Goal: Task Accomplishment & Management: Manage account settings

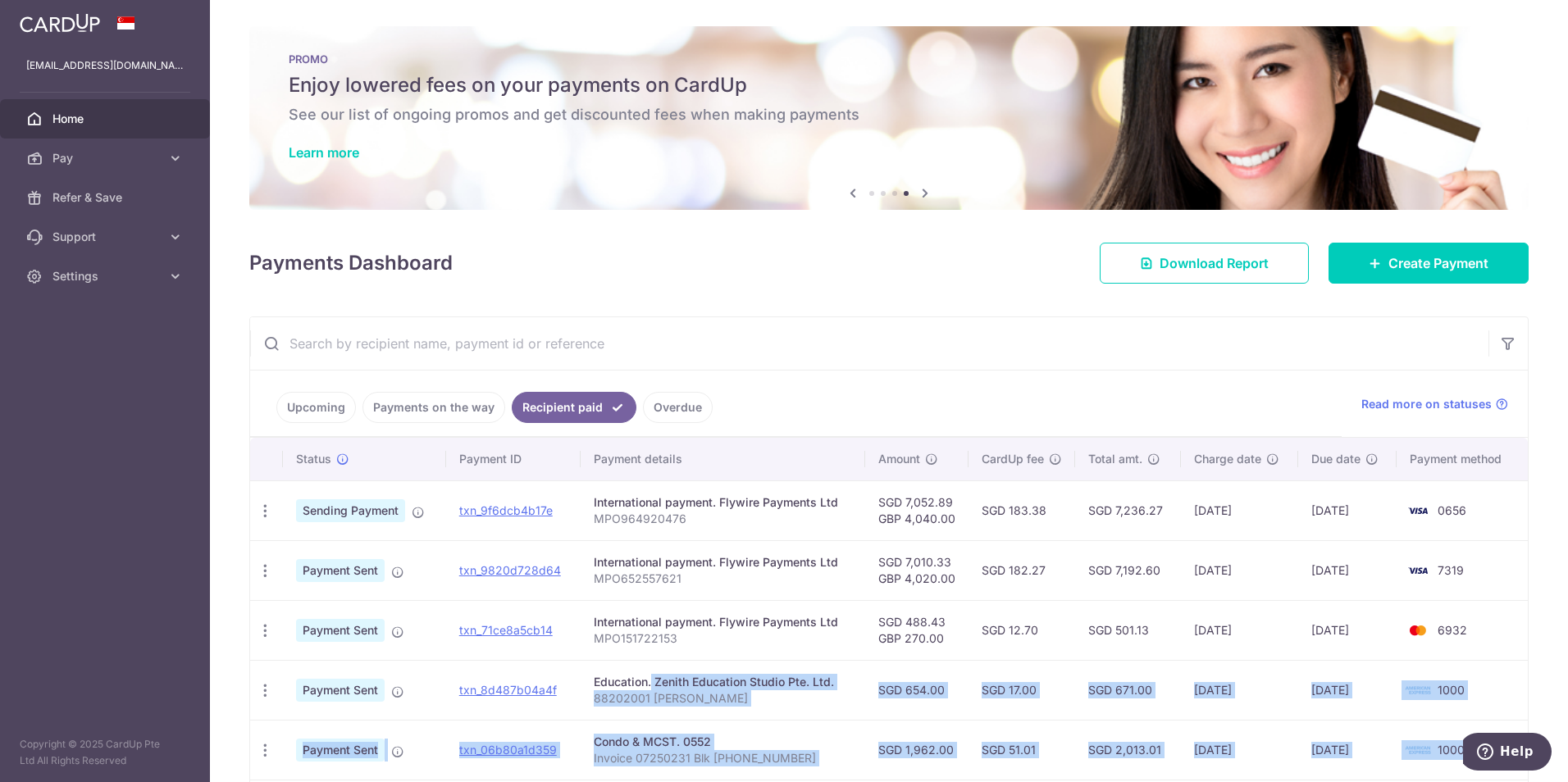
scroll to position [416, 0]
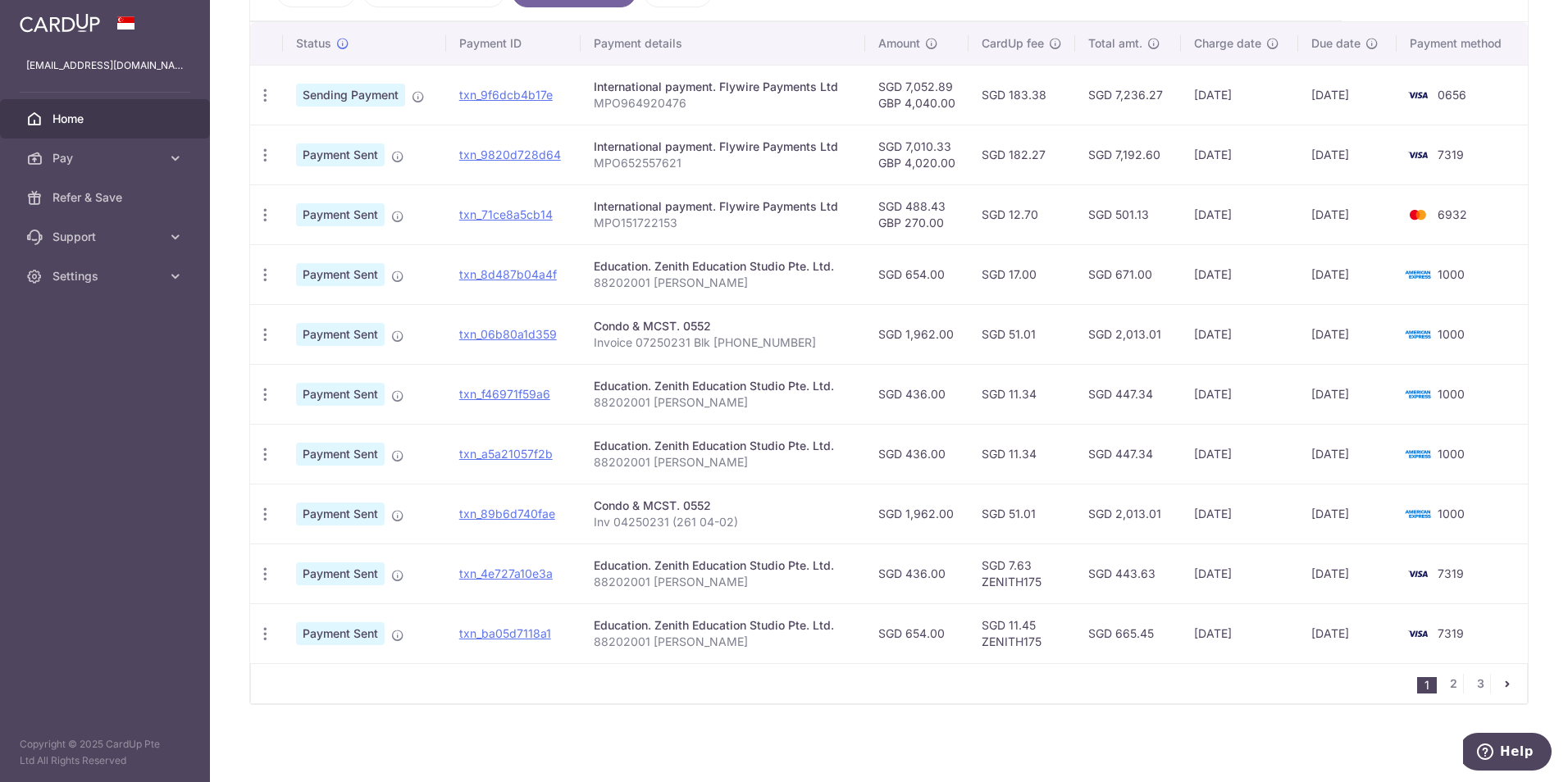
click at [802, 754] on div "× Pause Schedule Pause all future payments in this series Pause just this one p…" at bounding box center [889, 391] width 1358 height 782
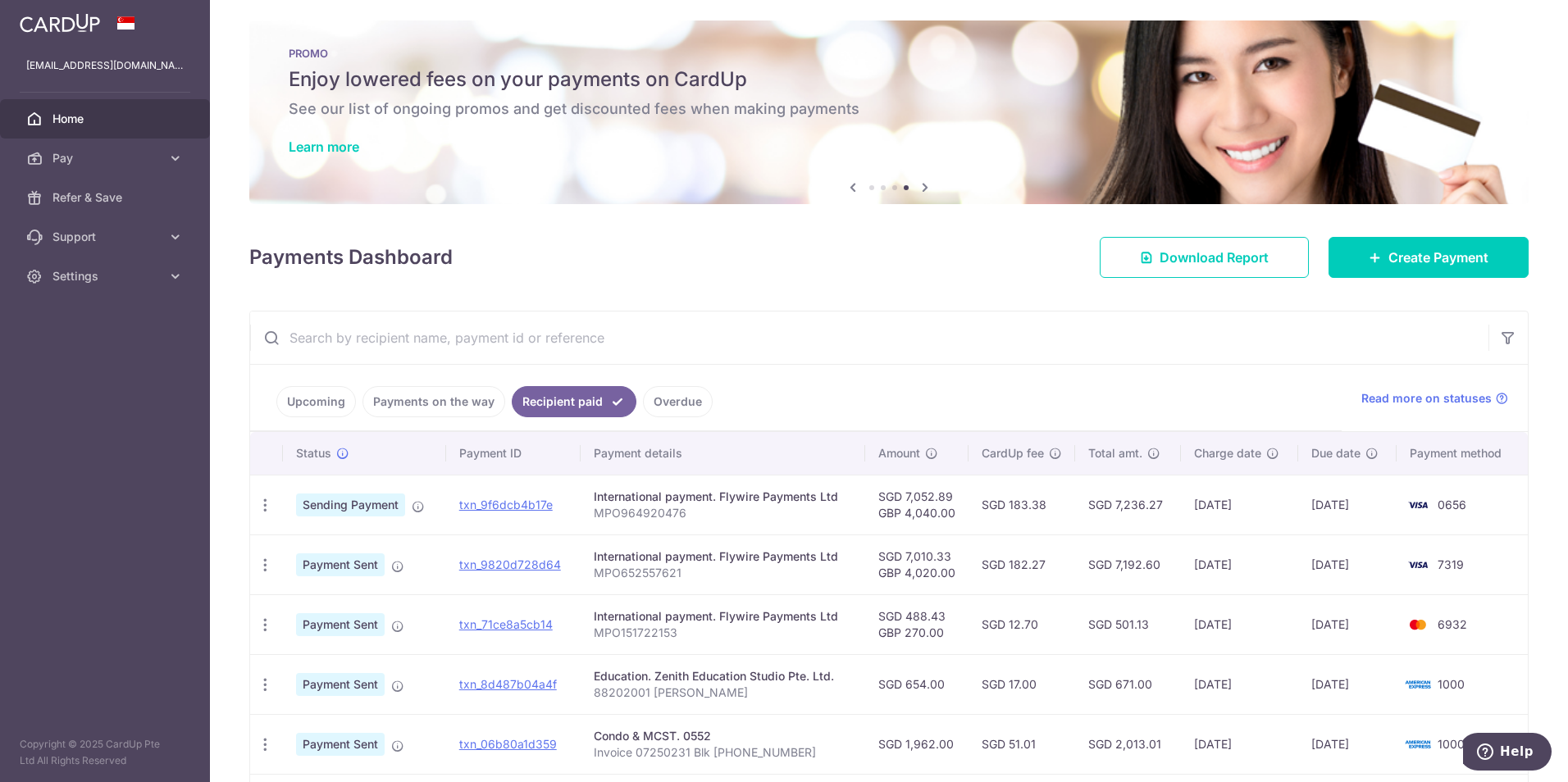
click at [406, 394] on link "Payments on the way" at bounding box center [433, 401] width 142 height 31
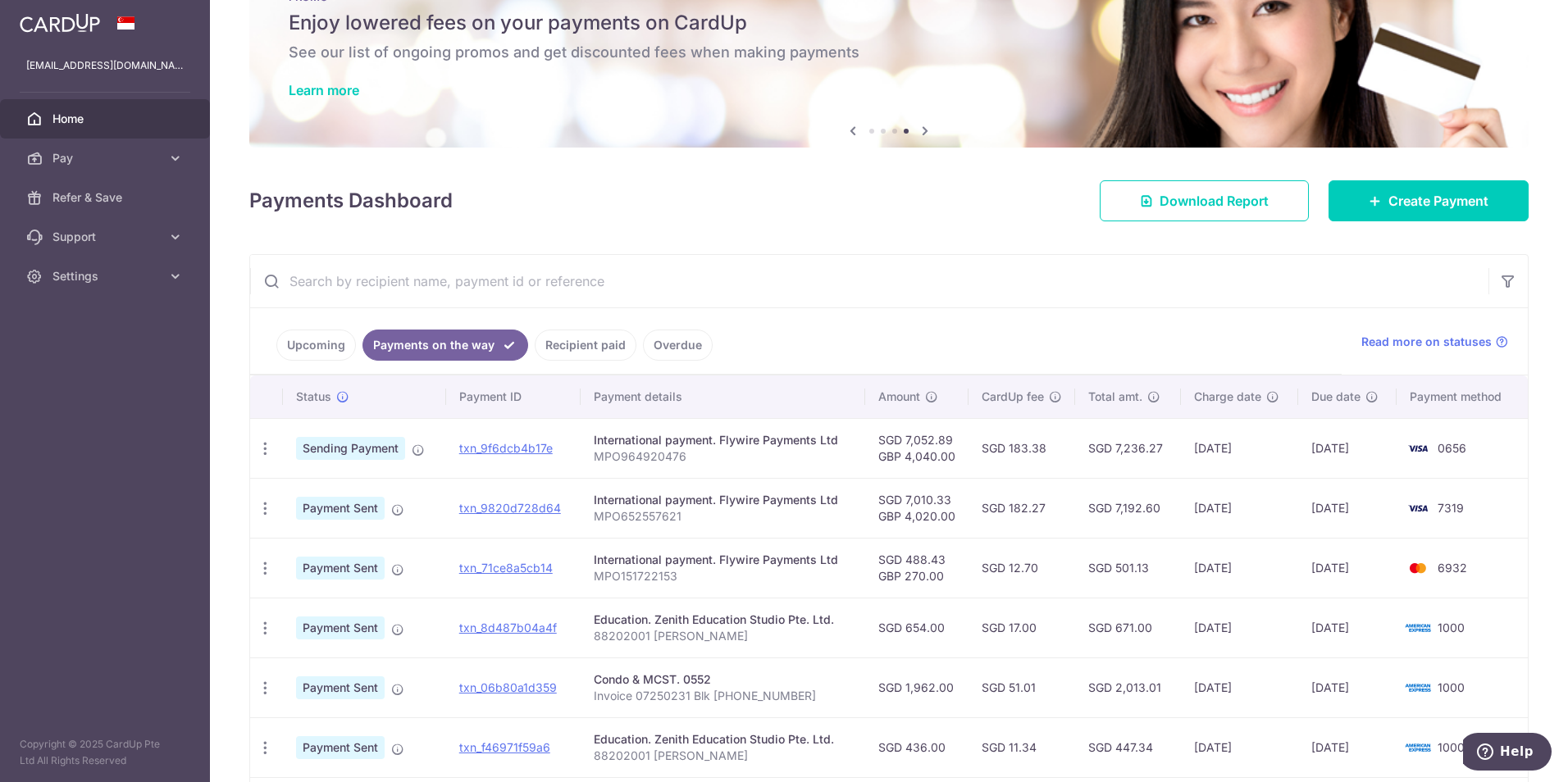
scroll to position [164, 0]
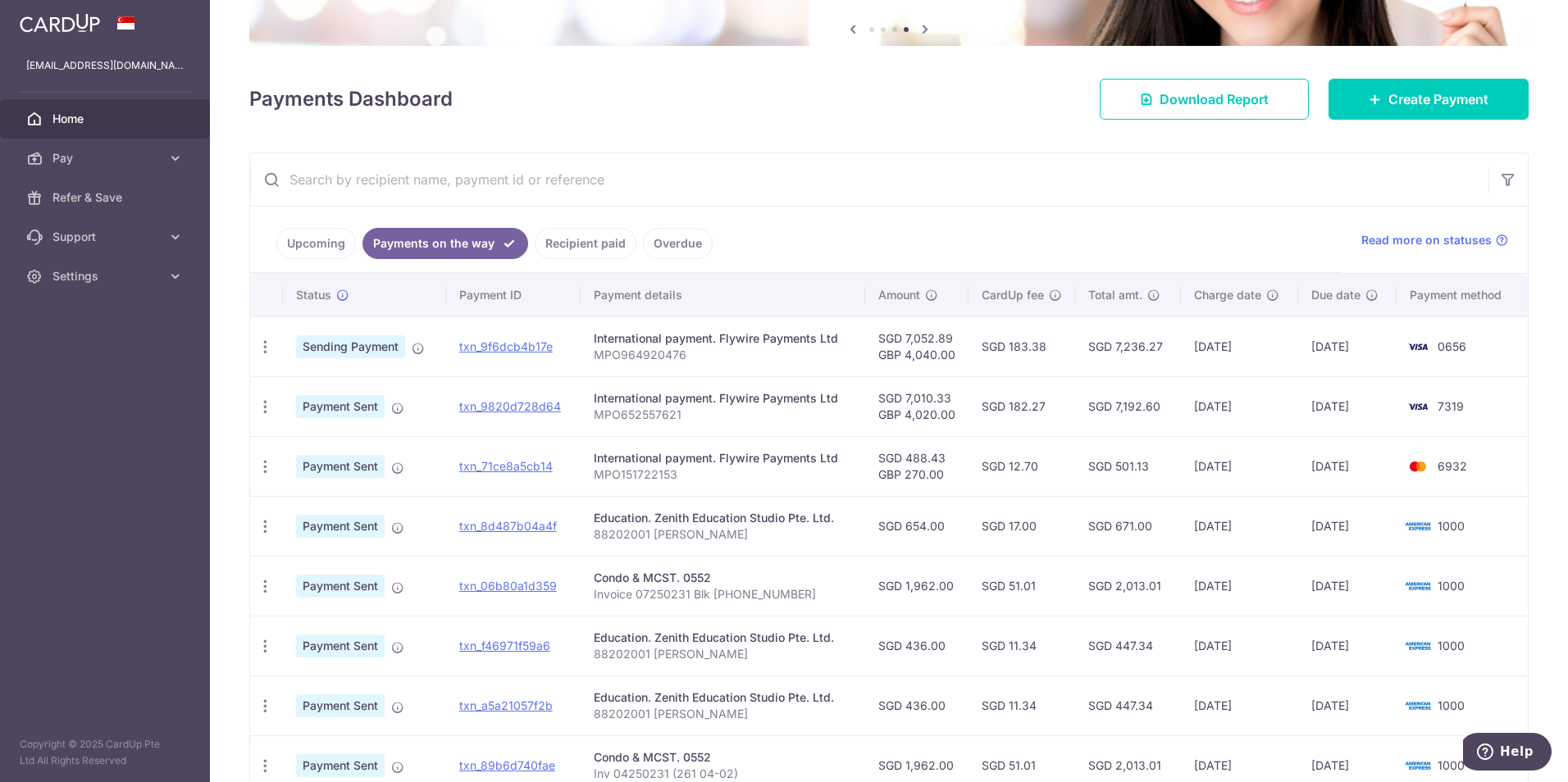
click at [594, 244] on link "Recipient paid" at bounding box center [585, 243] width 102 height 31
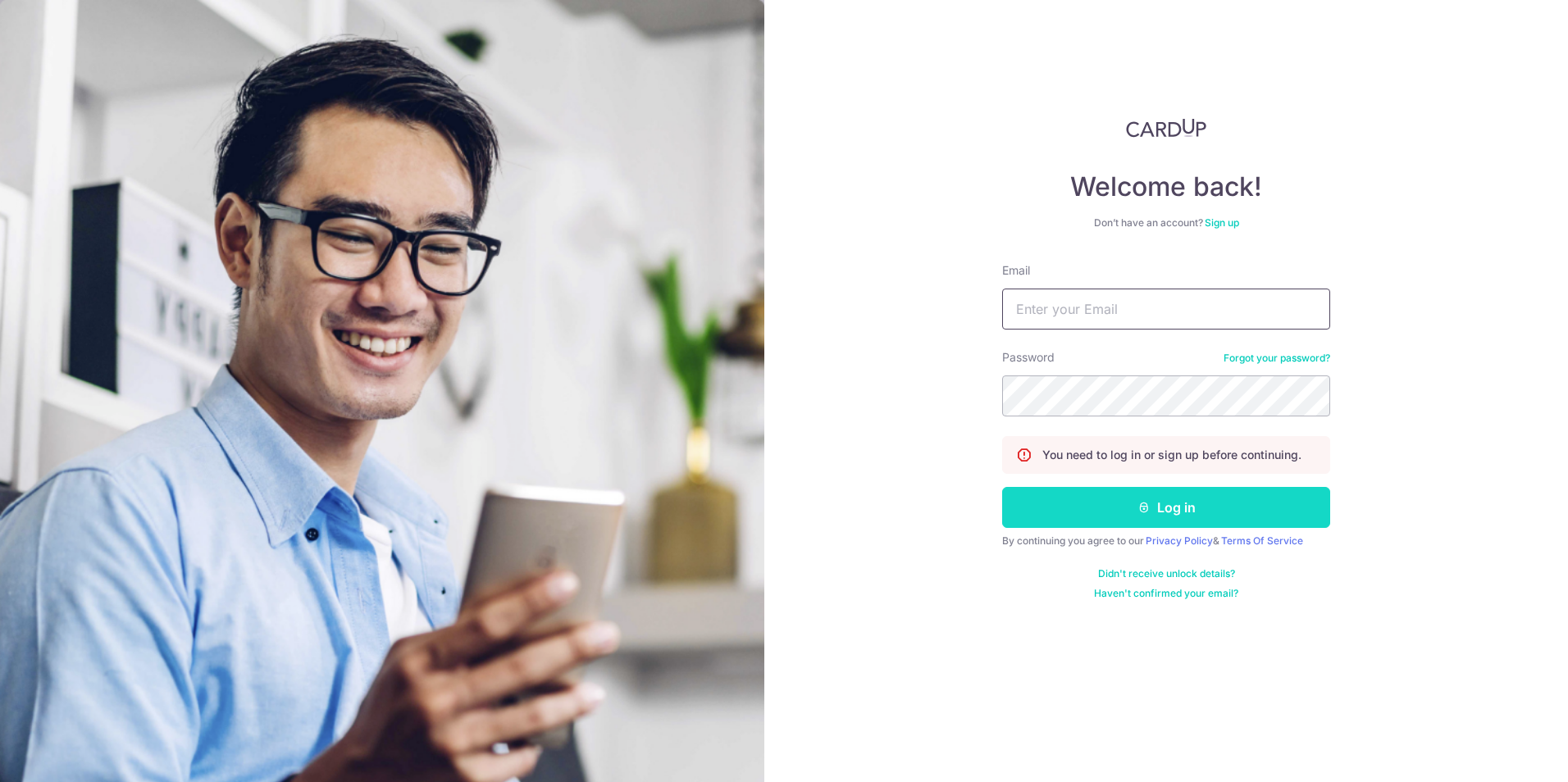
type input "[EMAIL_ADDRESS][DOMAIN_NAME]"
click at [1095, 510] on button "Log in" at bounding box center [1165, 507] width 328 height 41
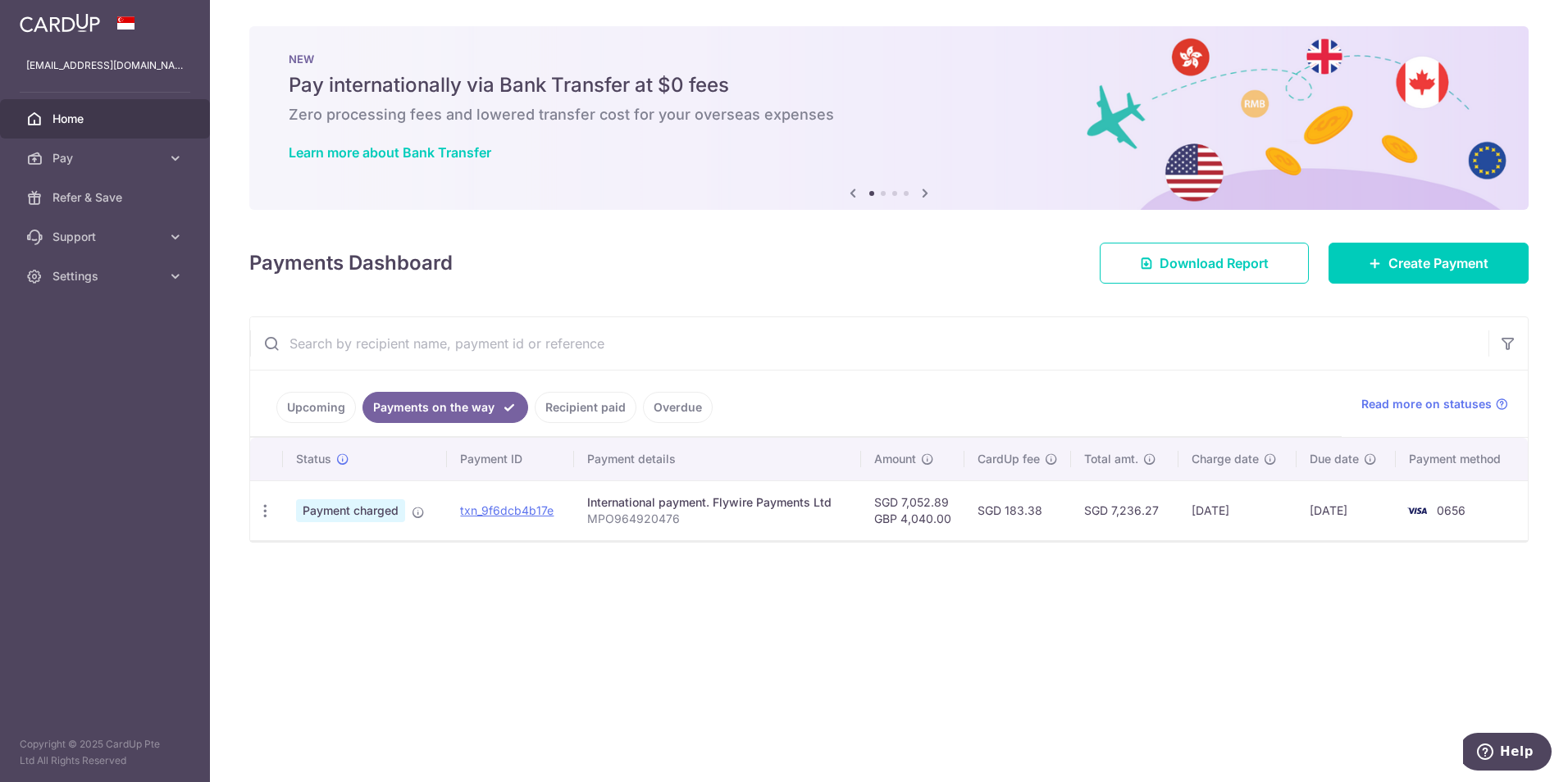
click at [586, 411] on link "Recipient paid" at bounding box center [585, 407] width 102 height 31
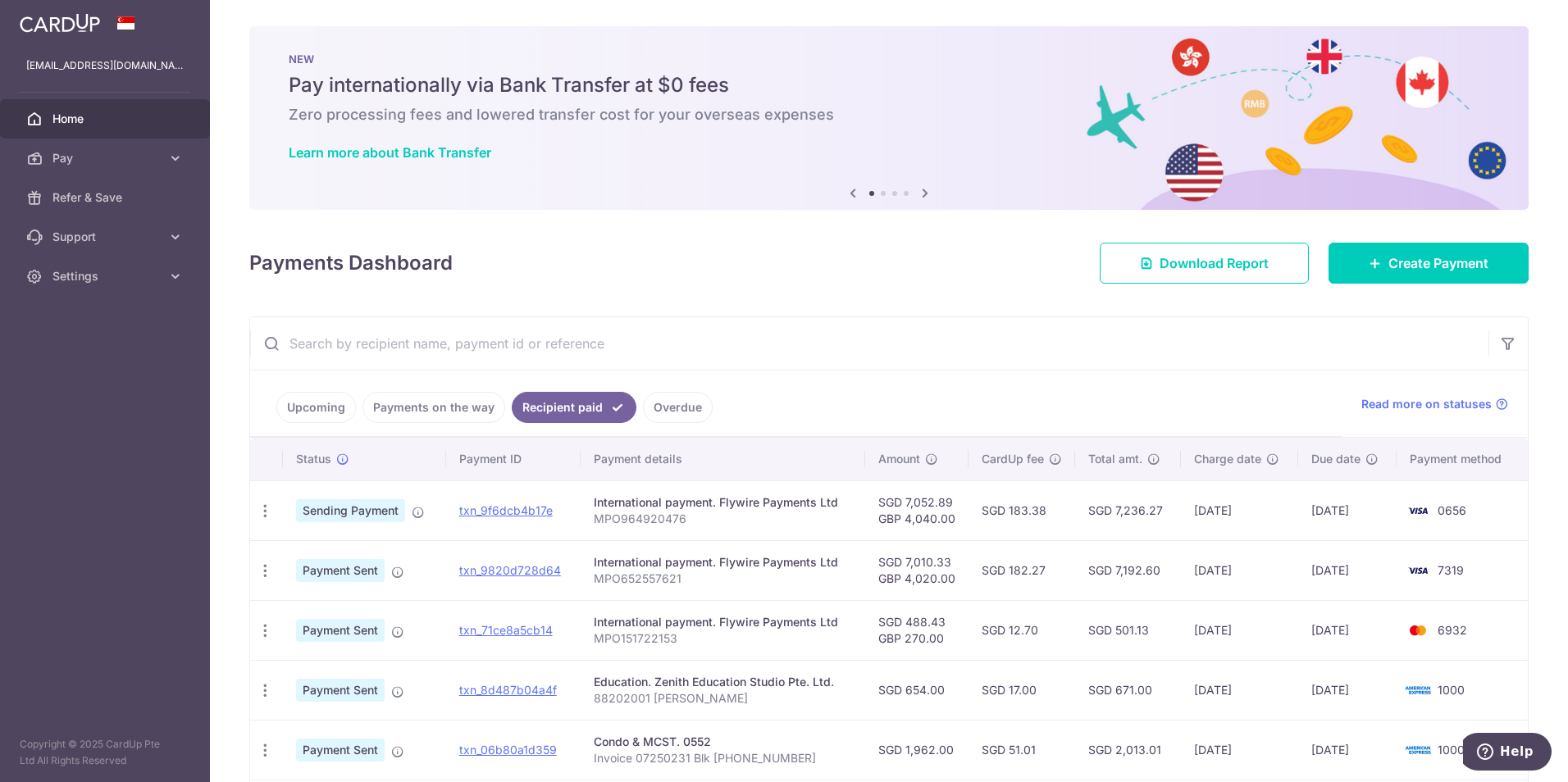
click at [425, 402] on link "Payments on the way" at bounding box center [433, 407] width 142 height 31
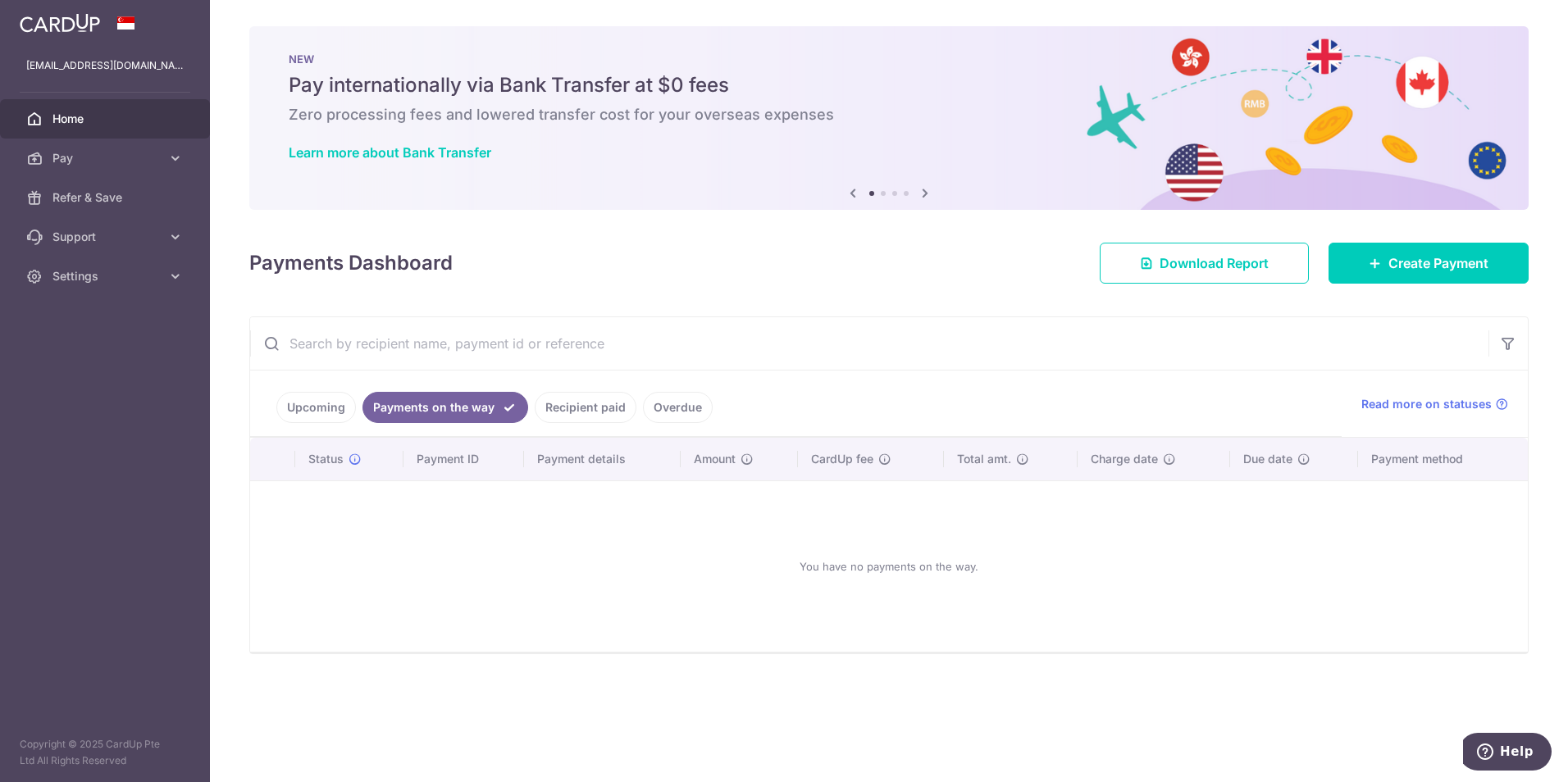
click at [308, 397] on link "Upcoming" at bounding box center [316, 407] width 80 height 31
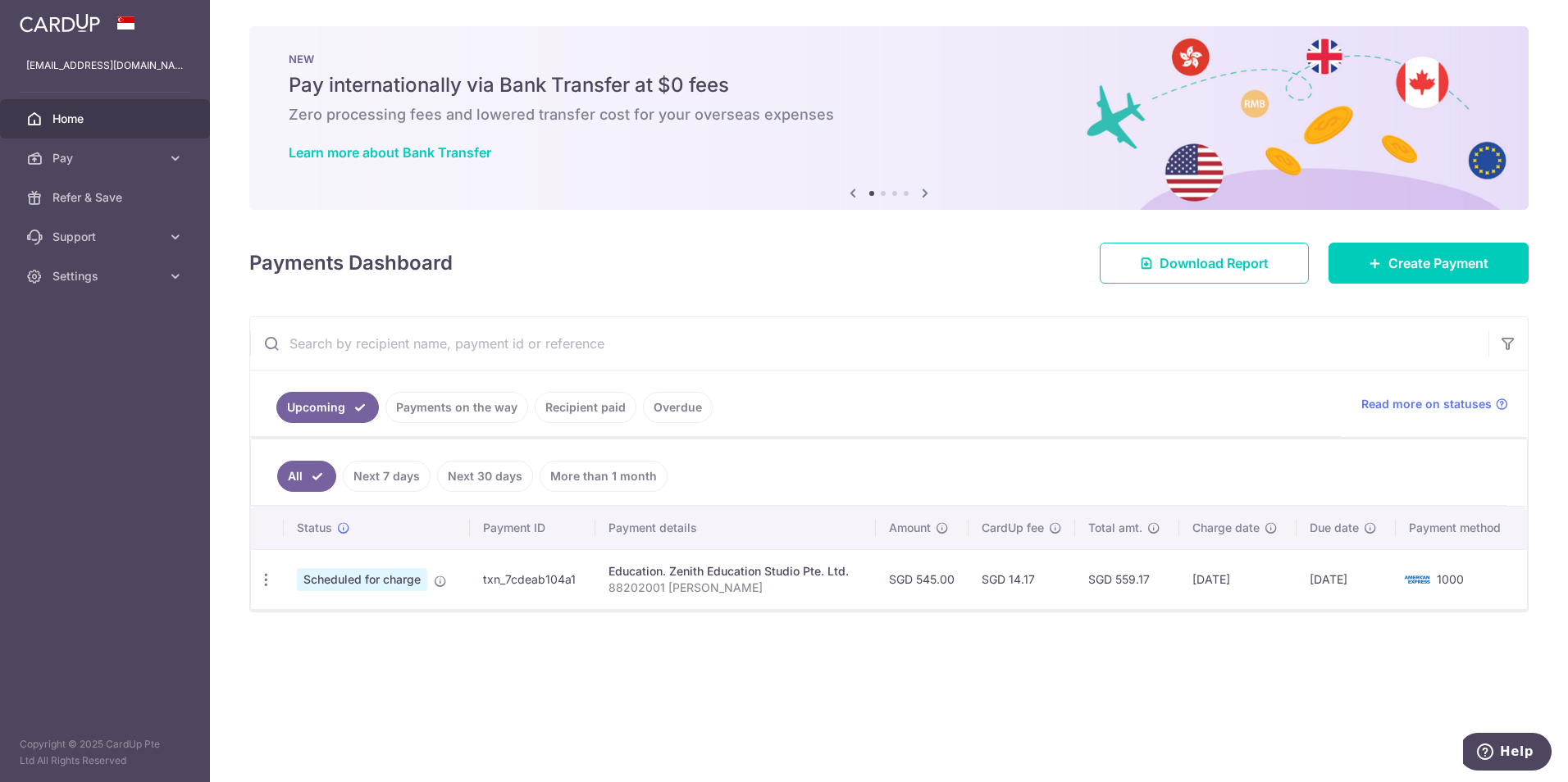
click at [604, 410] on link "Recipient paid" at bounding box center [585, 407] width 102 height 31
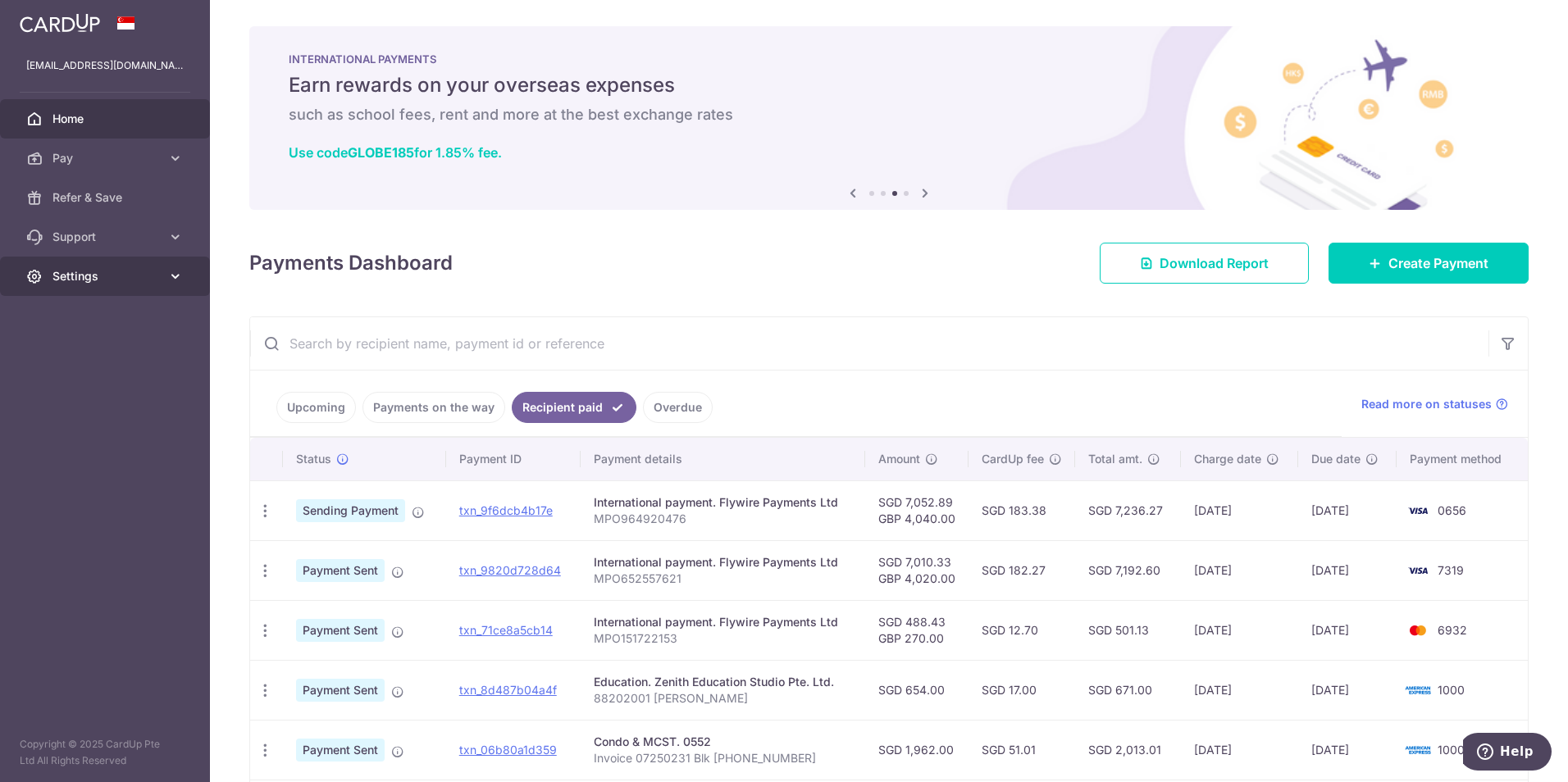
click at [85, 268] on span "Settings" at bounding box center [106, 276] width 108 height 17
click at [101, 315] on span "Account" at bounding box center [106, 315] width 108 height 17
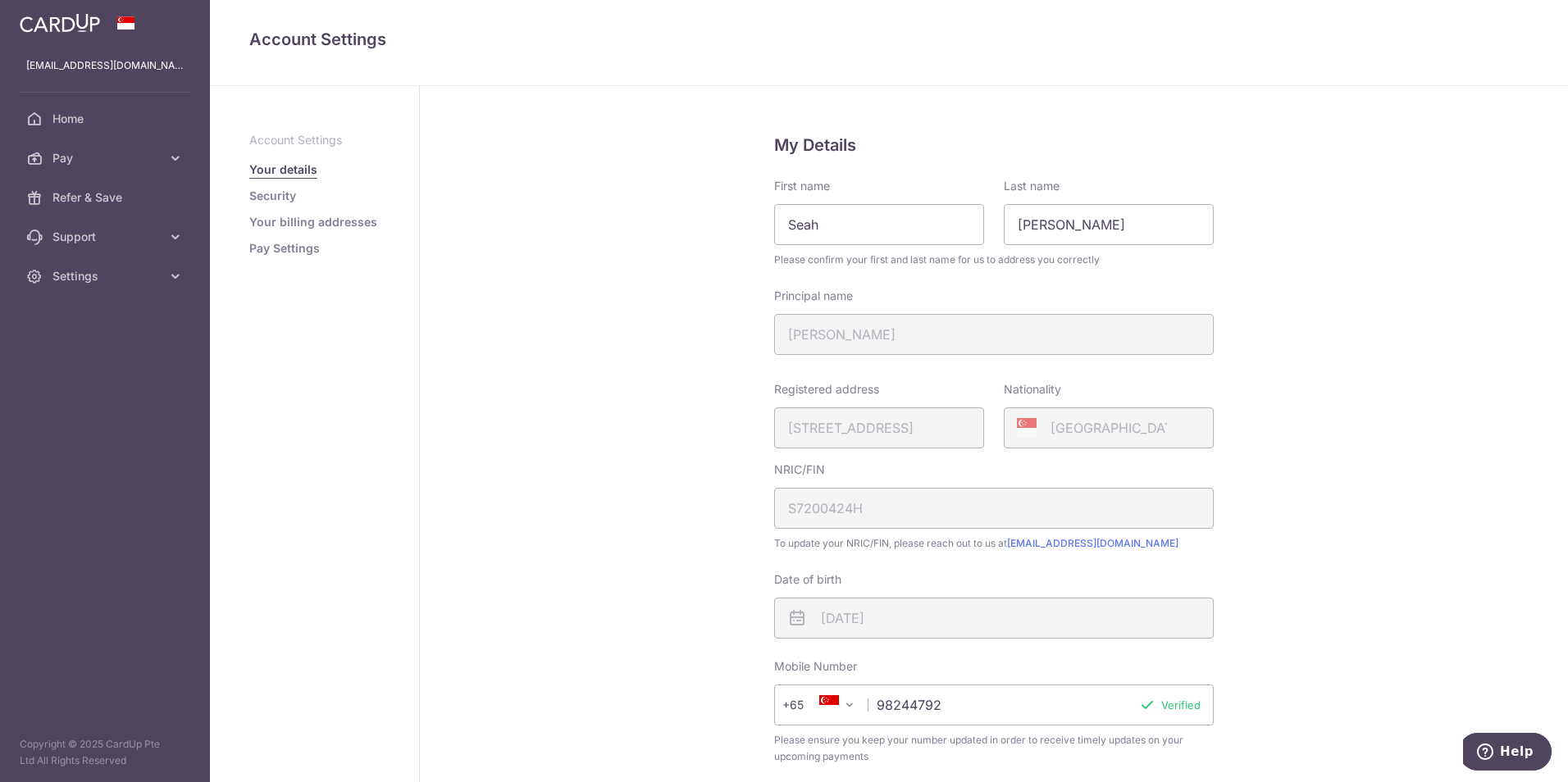
click at [283, 247] on link "Pay Settings" at bounding box center [285, 248] width 70 height 17
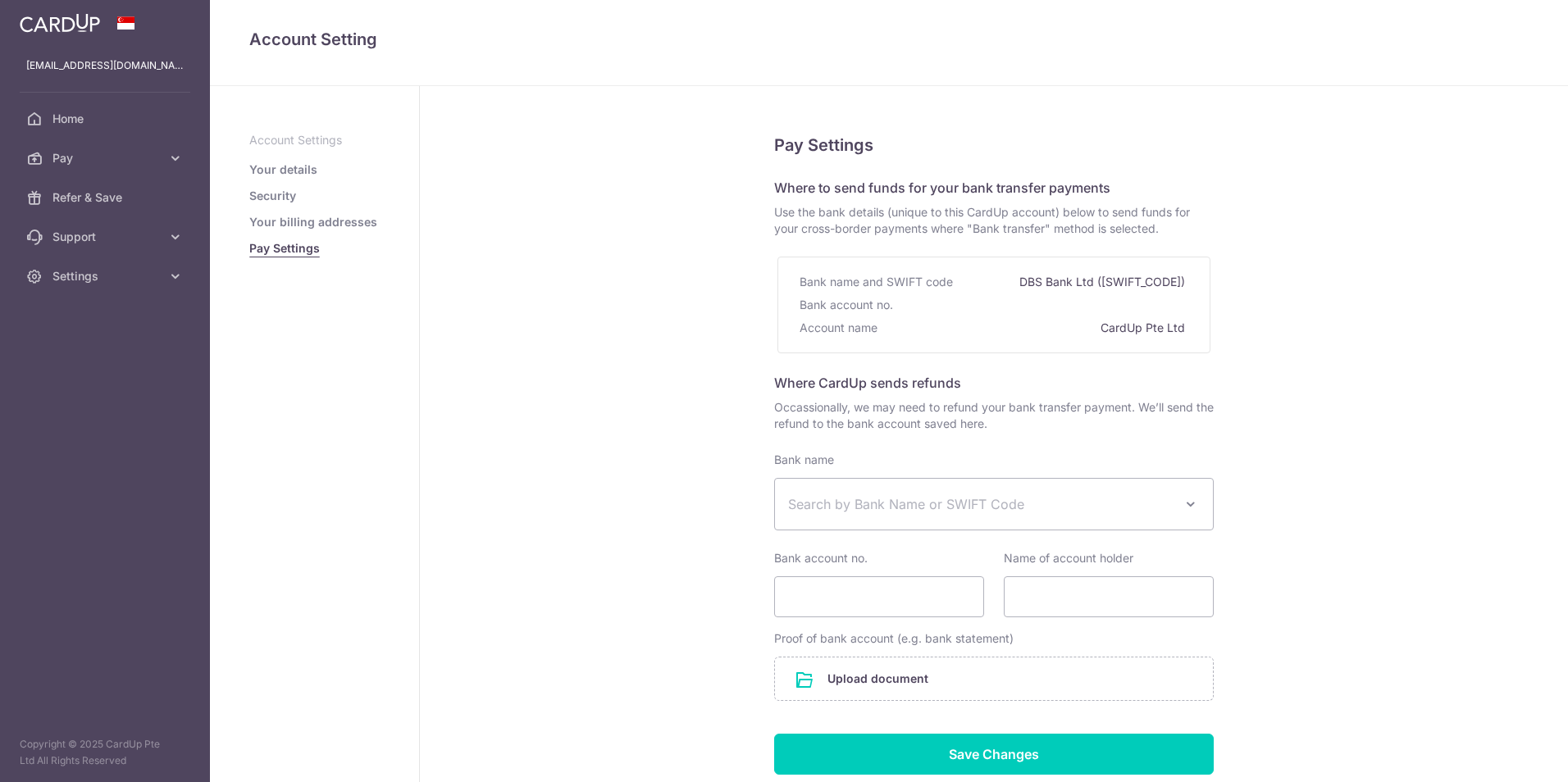
select select
